Goal: Navigation & Orientation: Find specific page/section

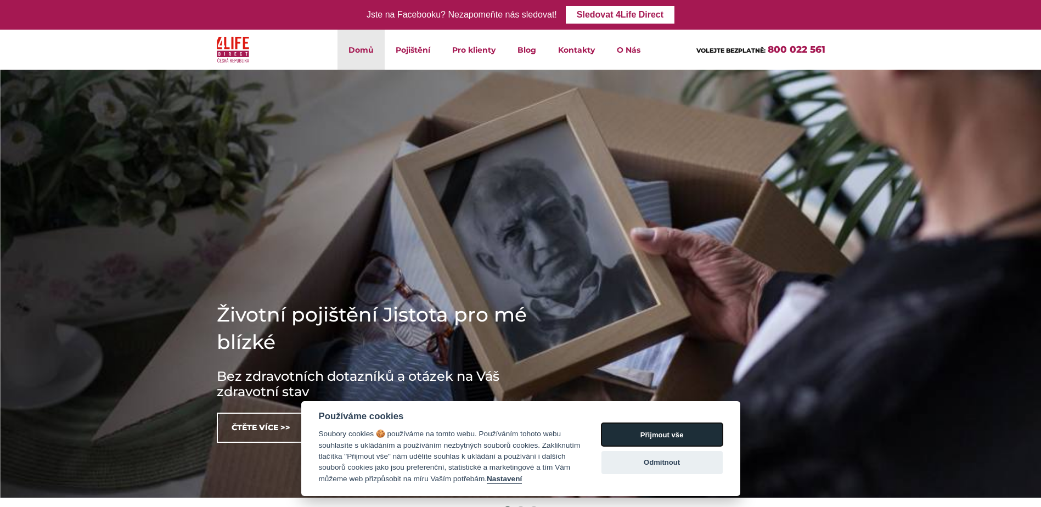
click at [654, 426] on button "Přijmout vše" at bounding box center [661, 434] width 121 height 23
checkbox input "true"
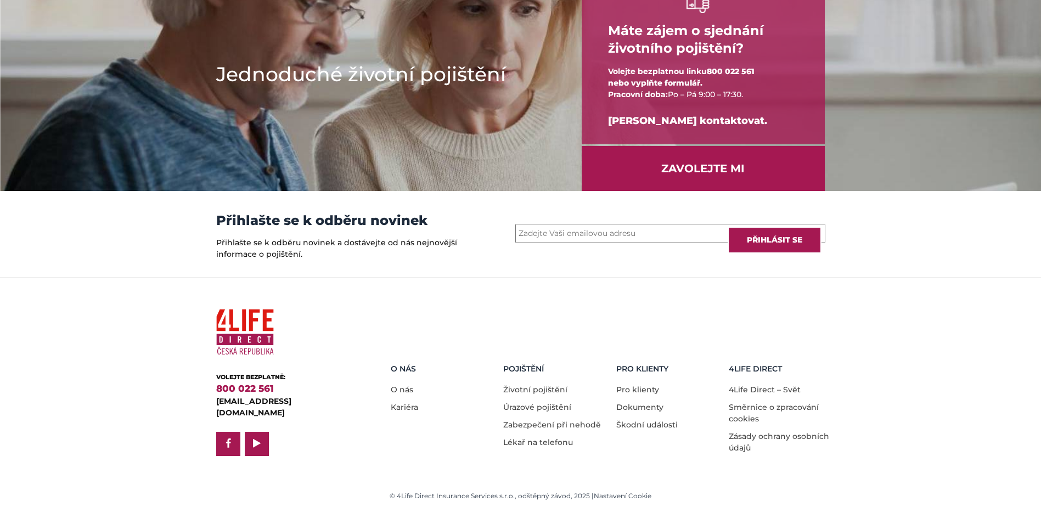
scroll to position [1433, 0]
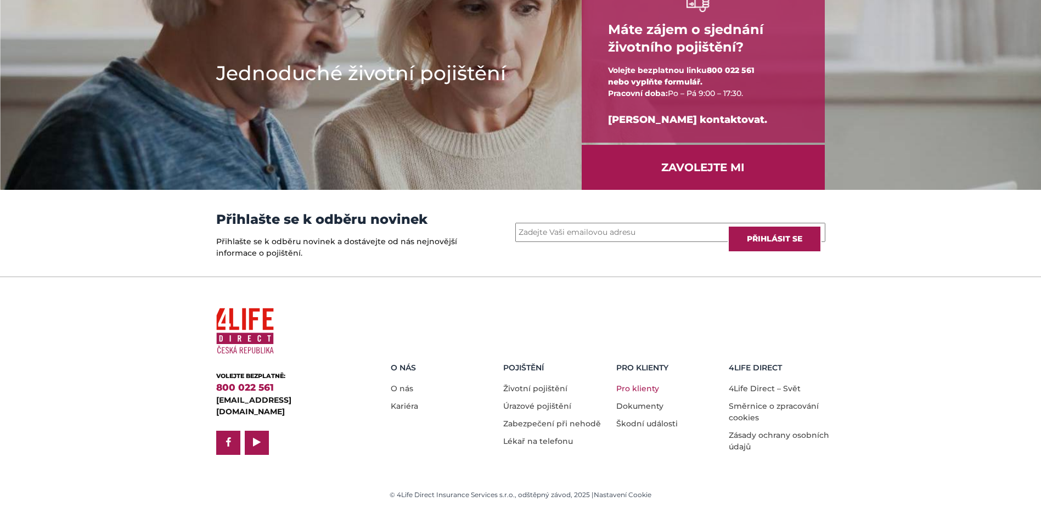
click at [639, 389] on link "Pro klienty" at bounding box center [637, 389] width 43 height 10
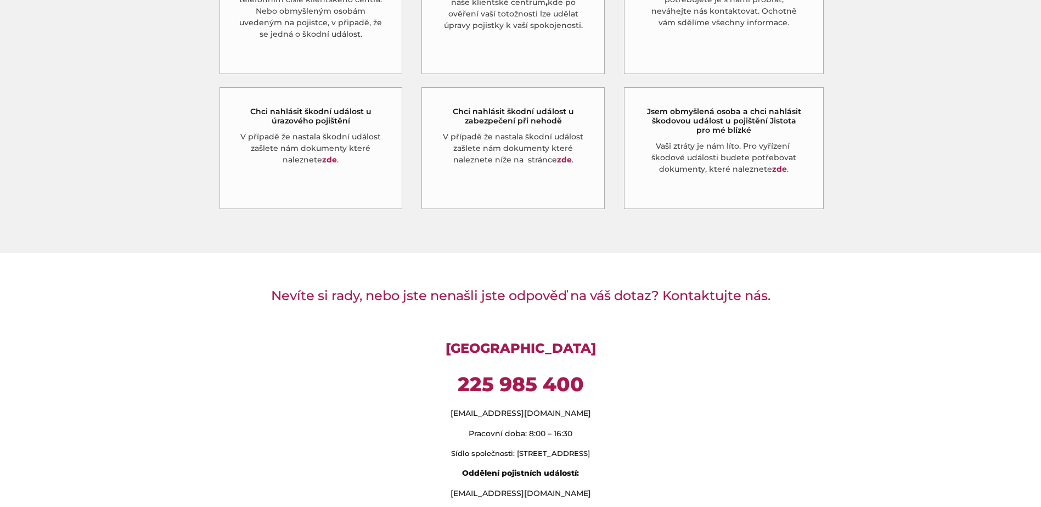
scroll to position [878, 0]
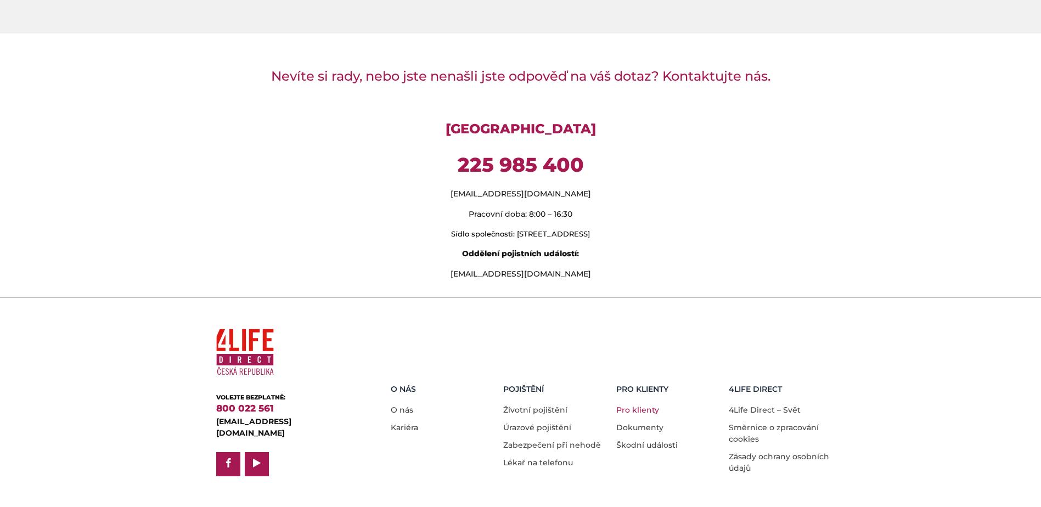
click at [629, 405] on link "Pro klienty" at bounding box center [637, 410] width 43 height 10
click at [409, 416] on li "Kariéra" at bounding box center [443, 425] width 105 height 18
click at [406, 423] on link "Kariéra" at bounding box center [404, 428] width 27 height 10
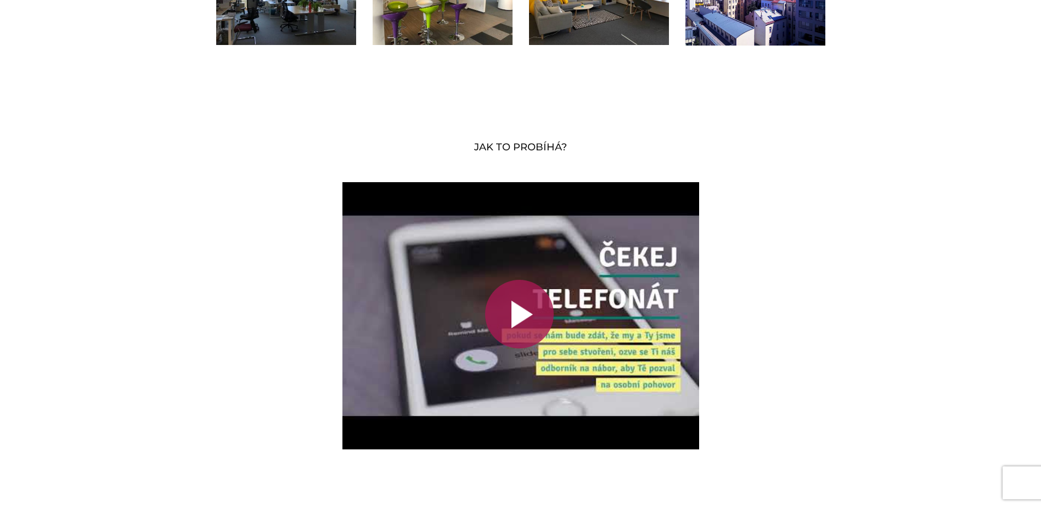
scroll to position [2525, 0]
